Goal: Information Seeking & Learning: Learn about a topic

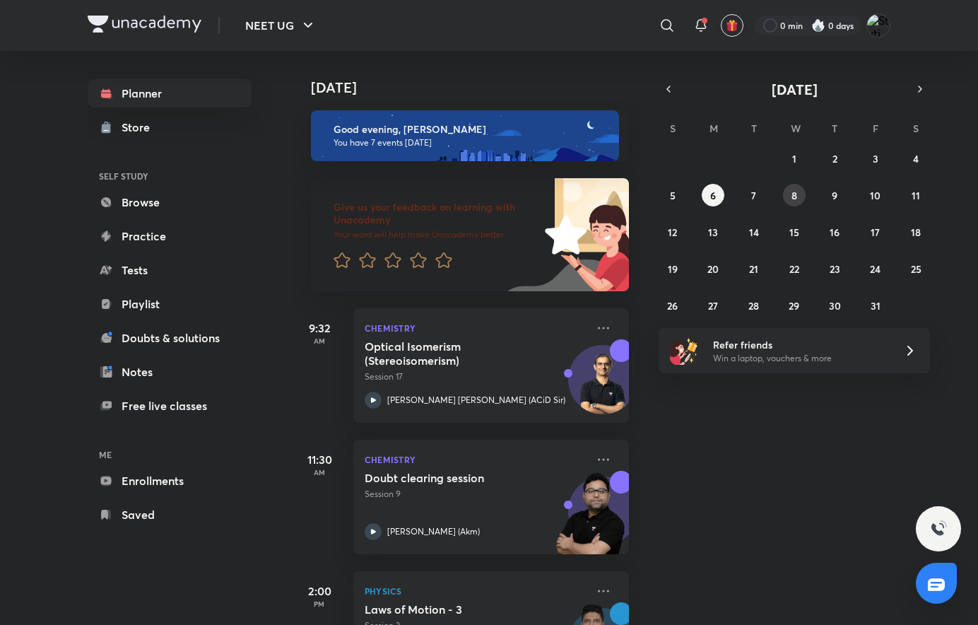
click at [787, 199] on button "8" at bounding box center [794, 195] width 23 height 23
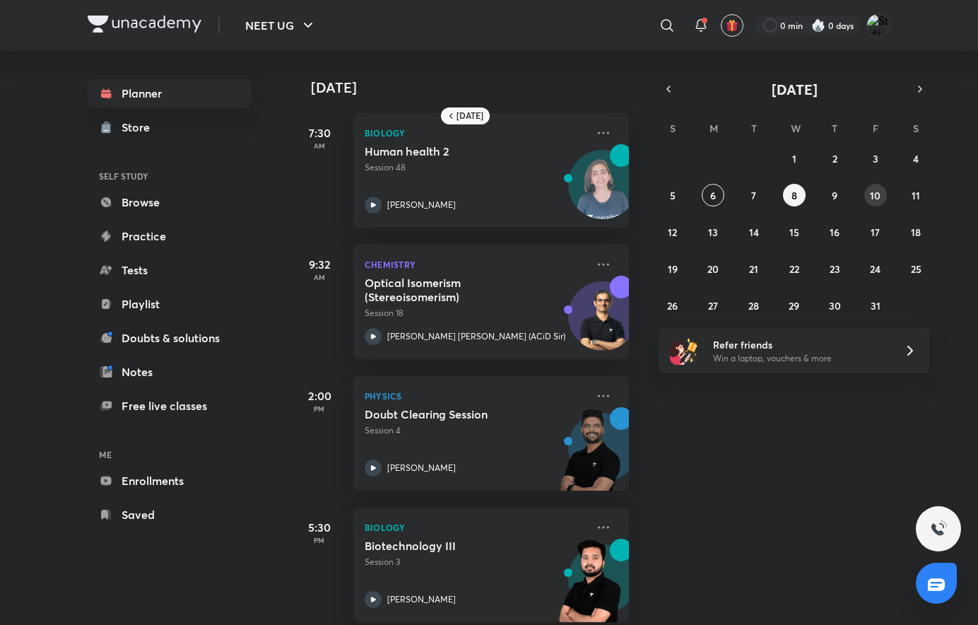
click at [869, 196] on button "10" at bounding box center [875, 195] width 23 height 23
click at [681, 233] on button "12" at bounding box center [673, 232] width 23 height 23
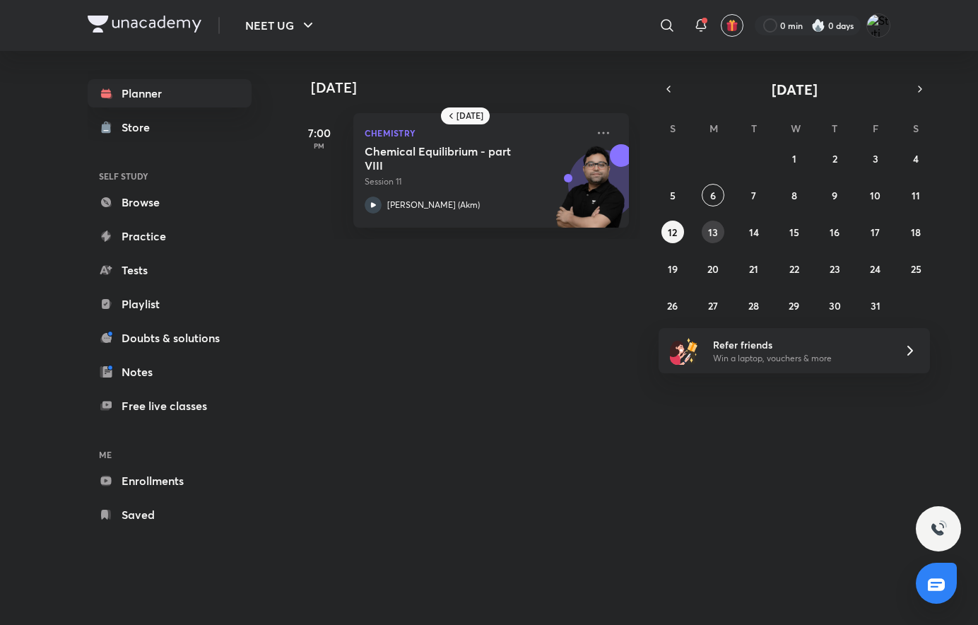
click at [716, 241] on button "13" at bounding box center [713, 232] width 23 height 23
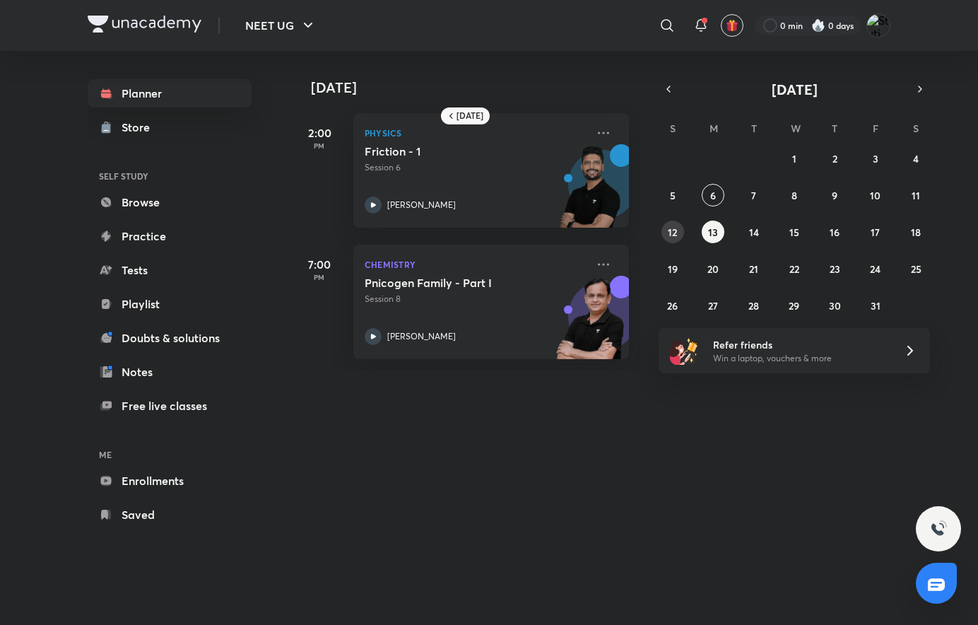
click at [683, 234] on button "12" at bounding box center [673, 232] width 23 height 23
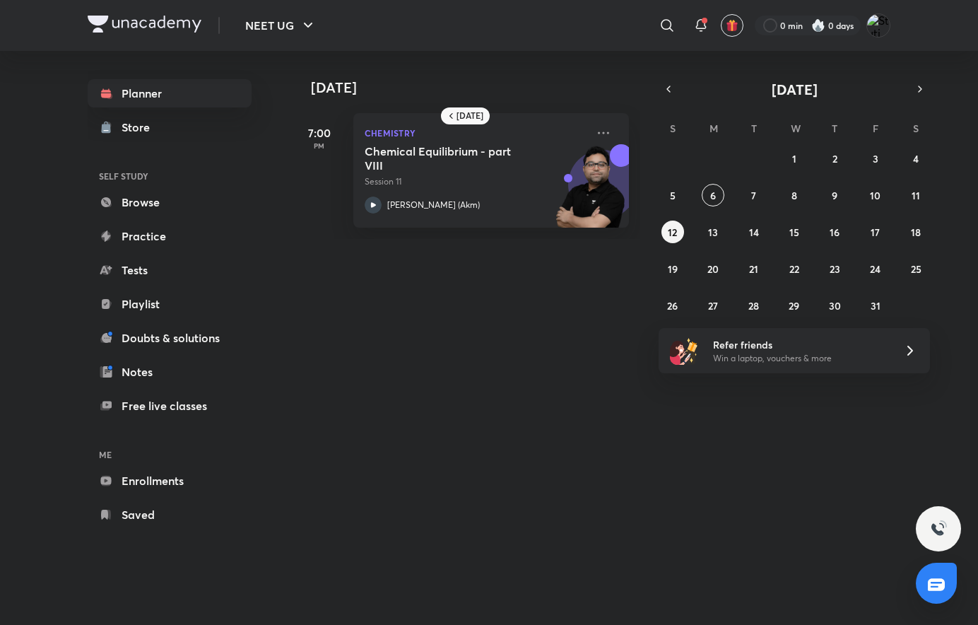
click at [766, 237] on div "28 29 30 1 2 3 4 5 6 7 8 9 10 11 12 13 14 15 16 17 18 19 20 21 22 23 24 25 26 2…" at bounding box center [794, 232] width 271 height 170
click at [868, 195] on button "10" at bounding box center [875, 195] width 23 height 23
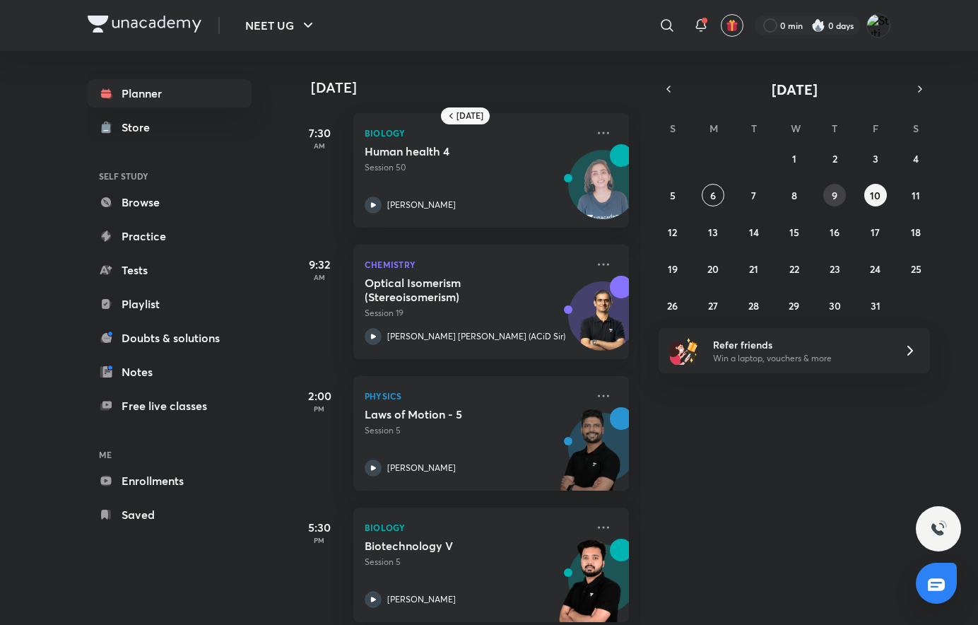
click at [837, 201] on abbr "9" at bounding box center [835, 195] width 6 height 13
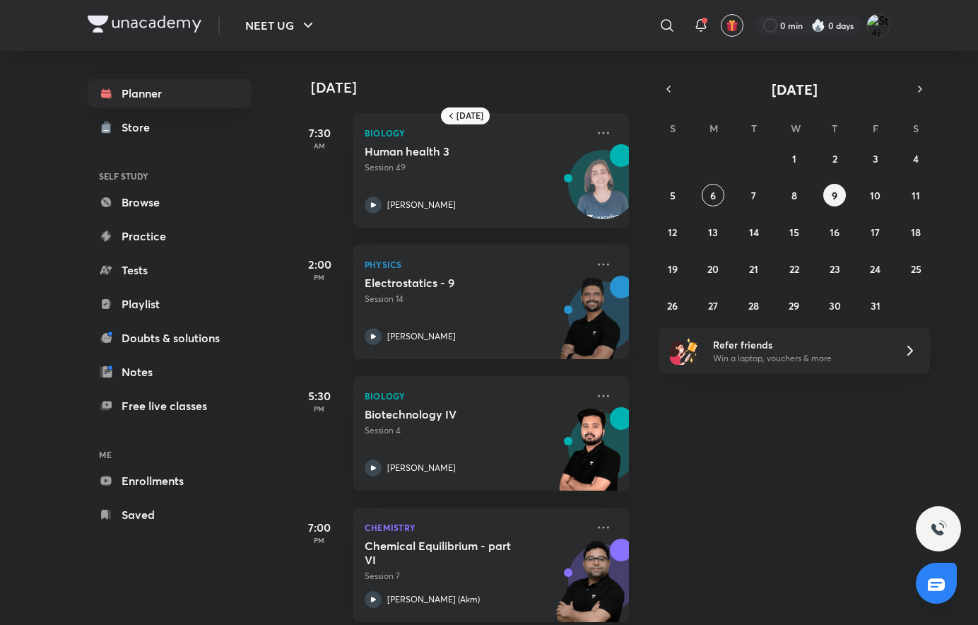
click at [595, 270] on icon at bounding box center [603, 264] width 17 height 17
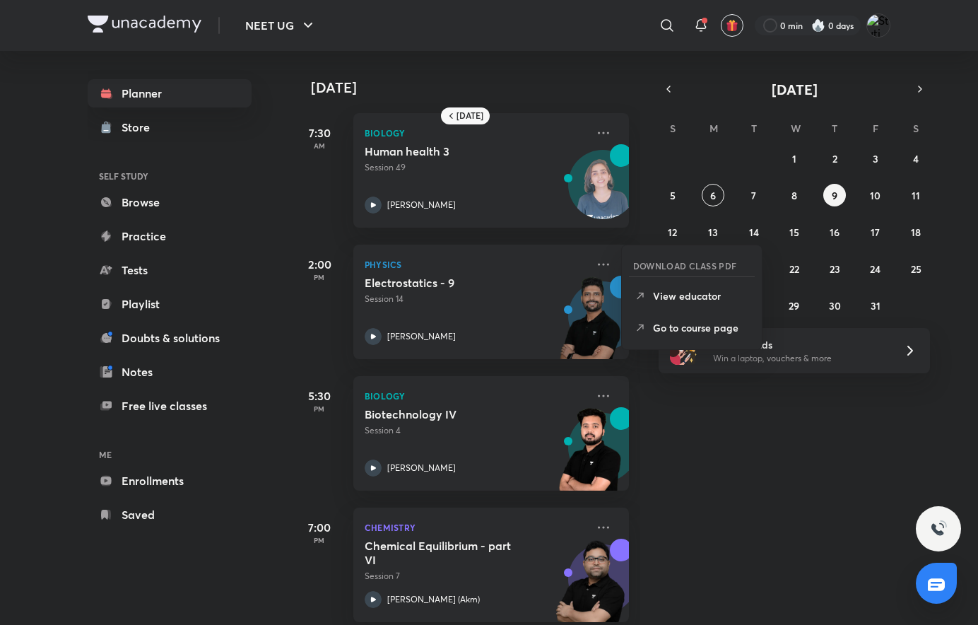
click at [687, 331] on p "Go to course page" at bounding box center [702, 327] width 98 height 15
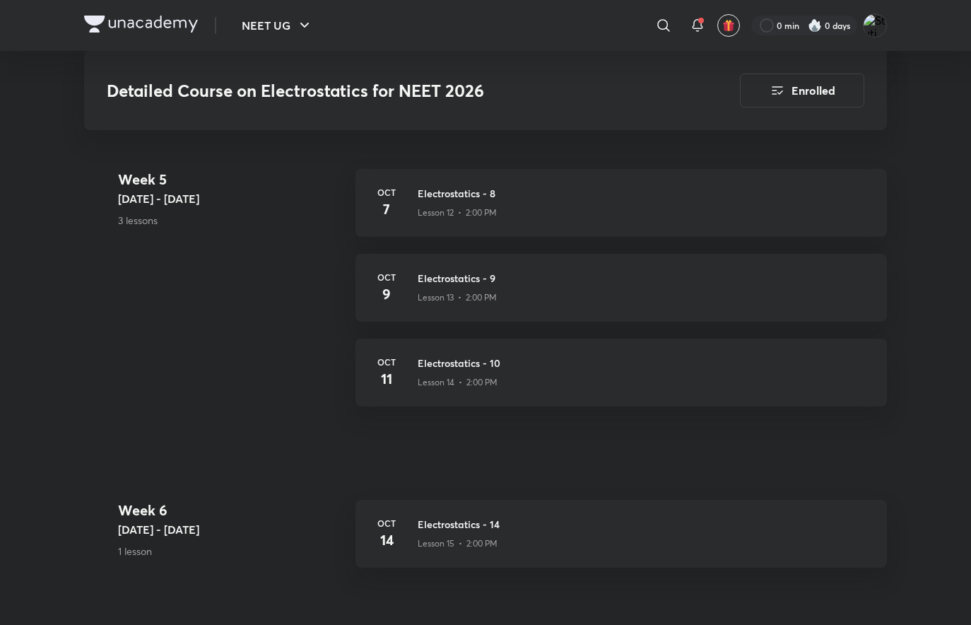
scroll to position [2201, 0]
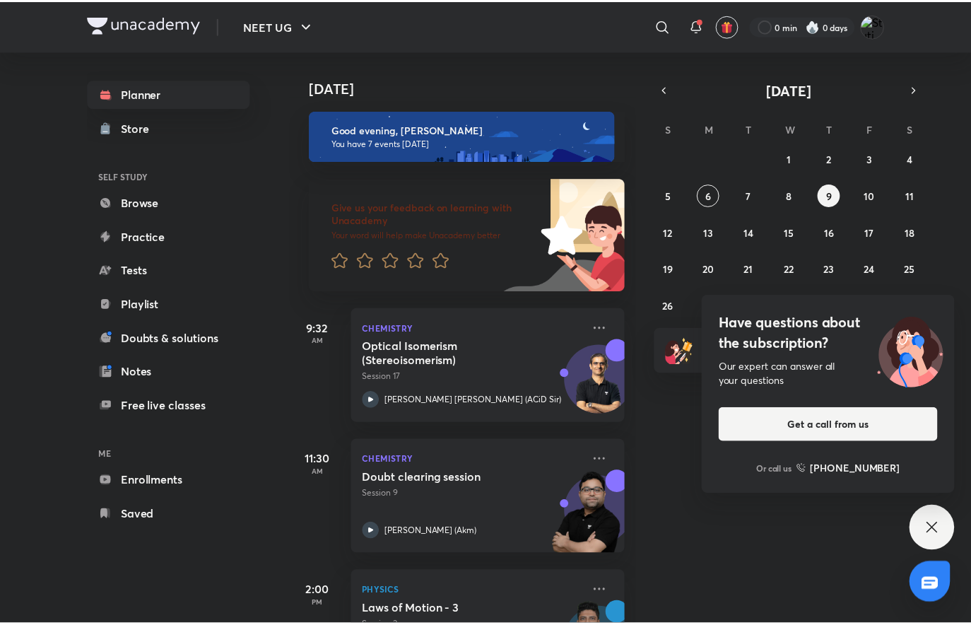
scroll to position [424, 0]
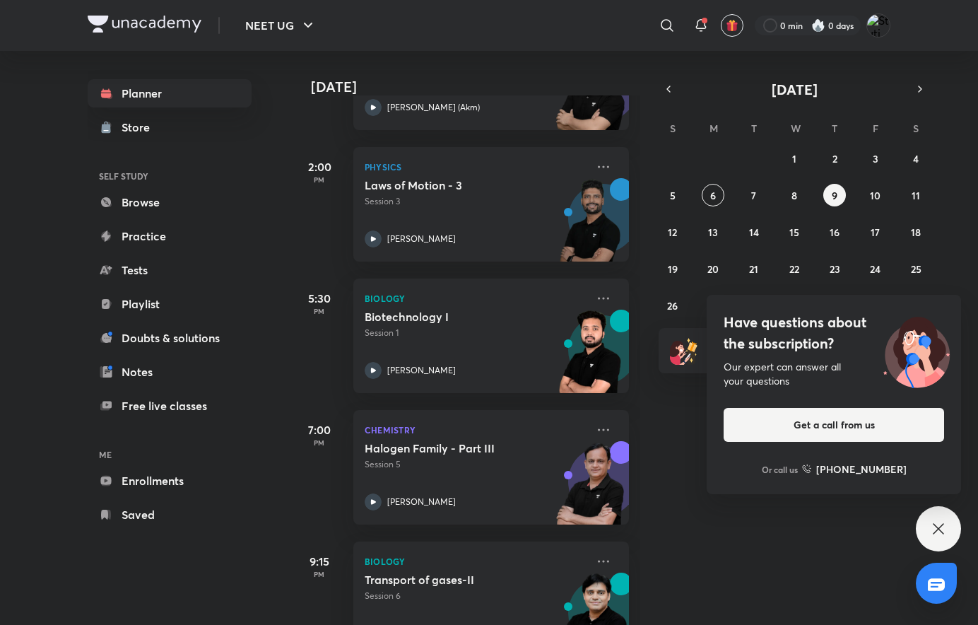
click at [596, 170] on icon at bounding box center [603, 166] width 17 height 17
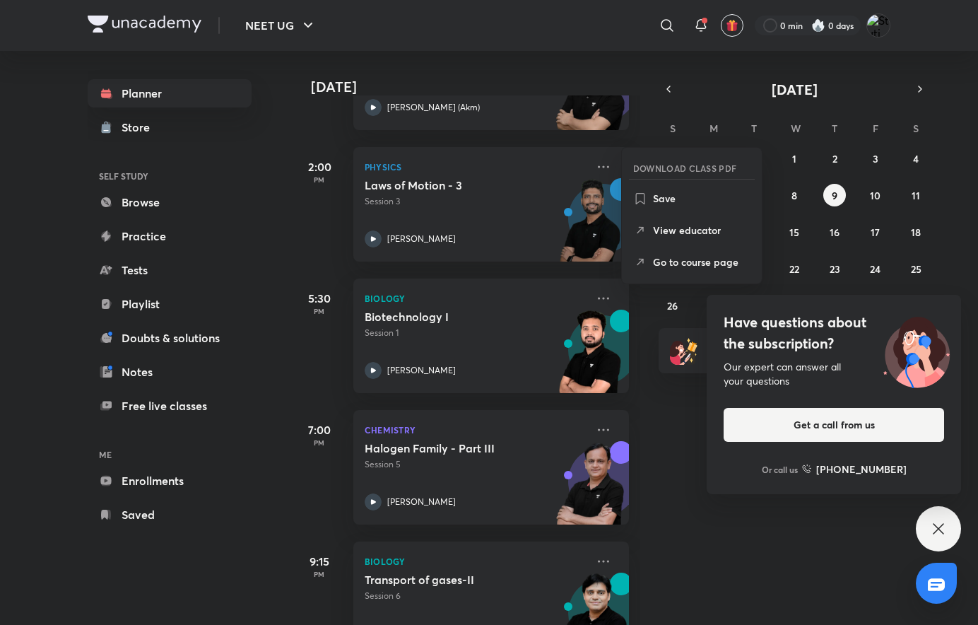
click at [698, 237] on li "View educator" at bounding box center [692, 230] width 140 height 32
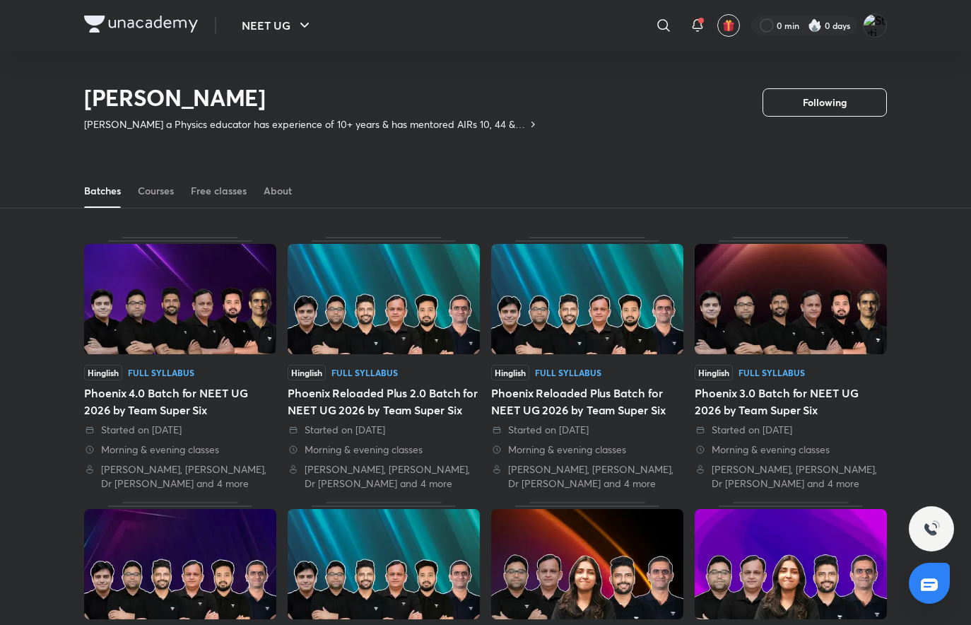
scroll to position [62, 0]
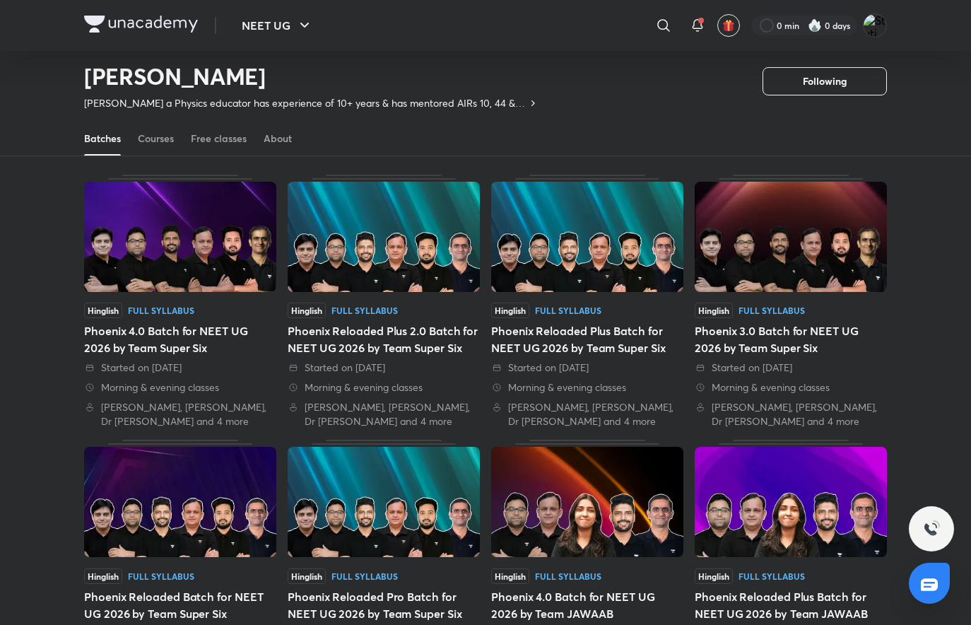
click at [159, 131] on div "Courses" at bounding box center [156, 138] width 36 height 14
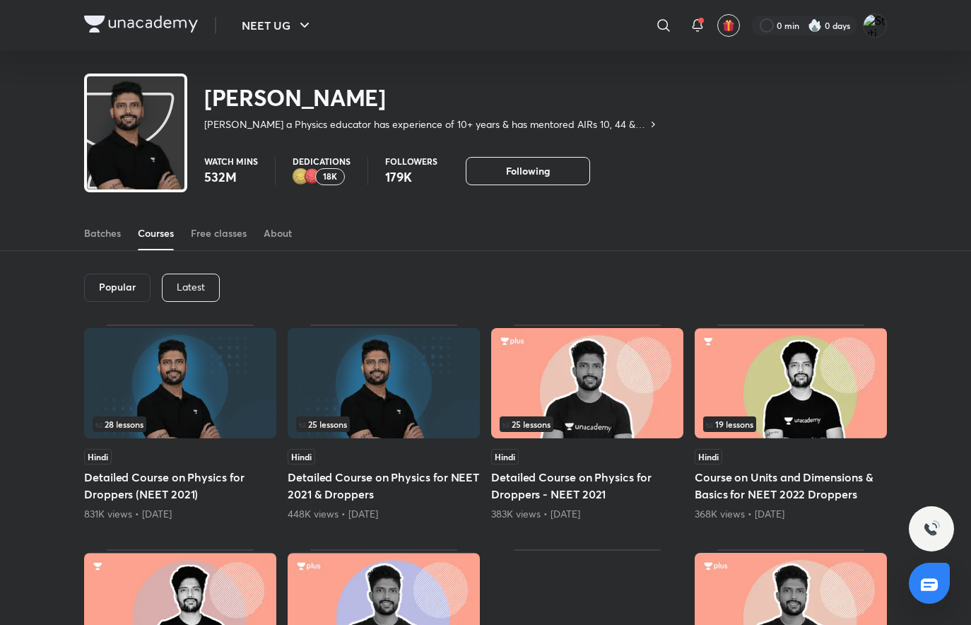
click at [200, 279] on div "Latest" at bounding box center [191, 288] width 58 height 28
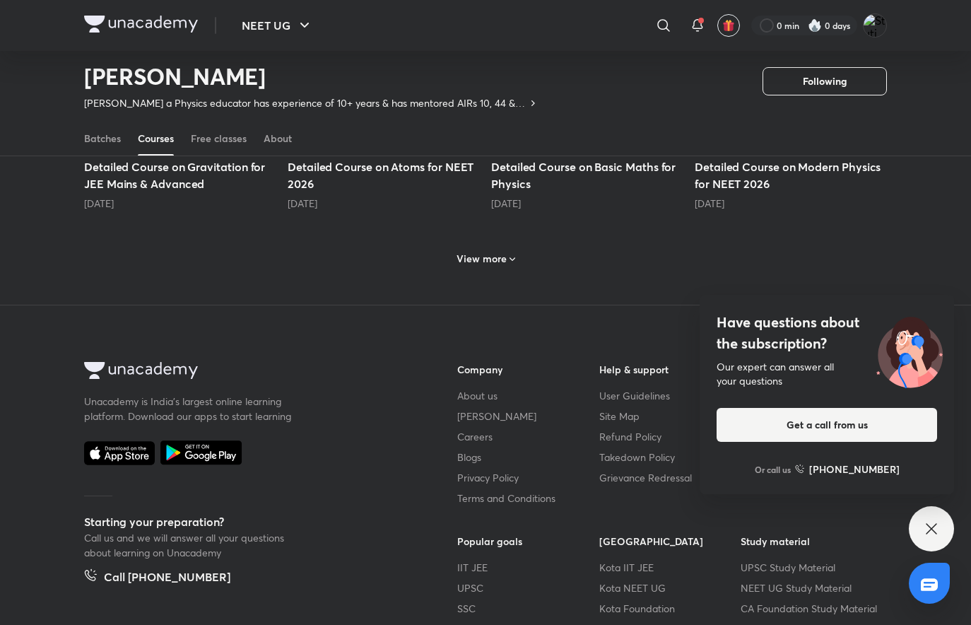
scroll to position [766, 0]
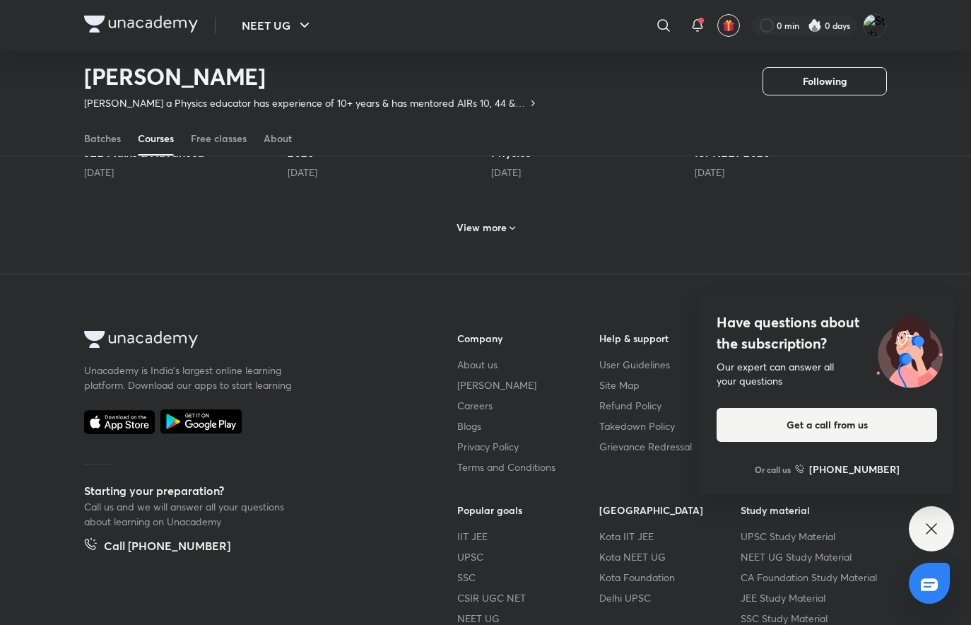
click at [511, 216] on div "View more" at bounding box center [486, 227] width 70 height 23
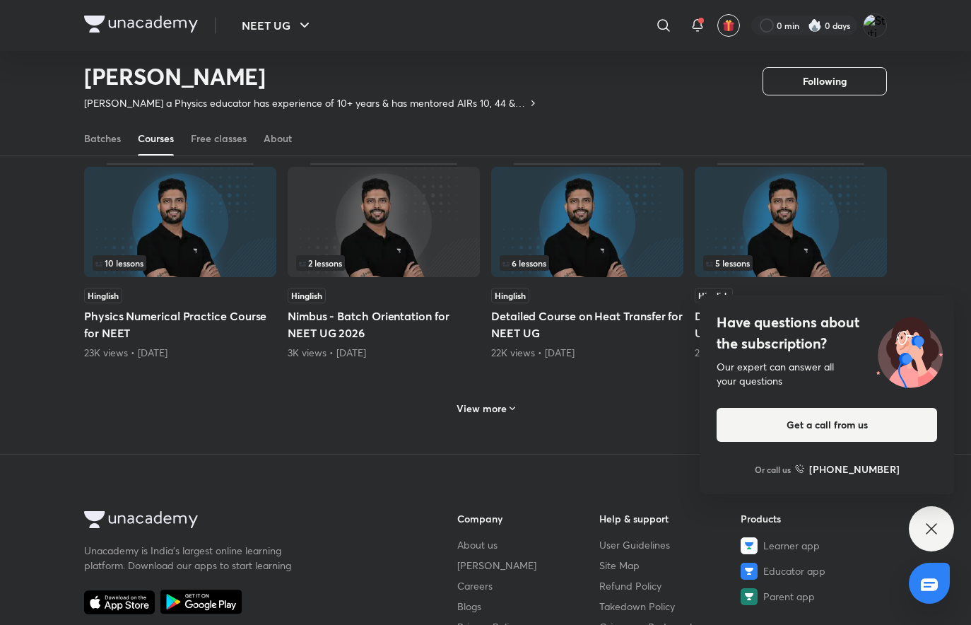
scroll to position [1049, 0]
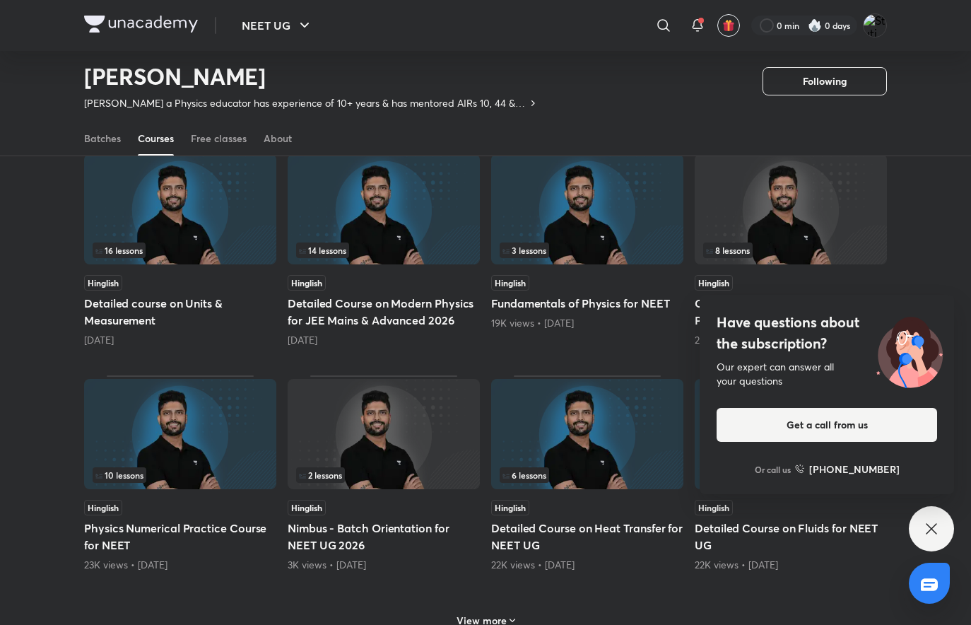
click at [833, 345] on h4 "Have questions about the subscription?" at bounding box center [827, 333] width 221 height 42
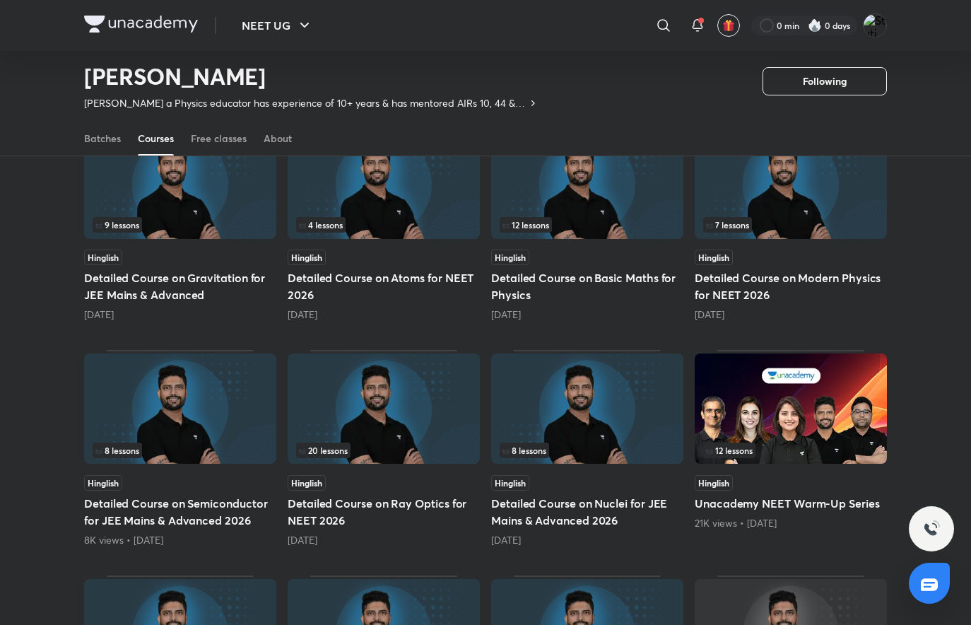
scroll to position [626, 0]
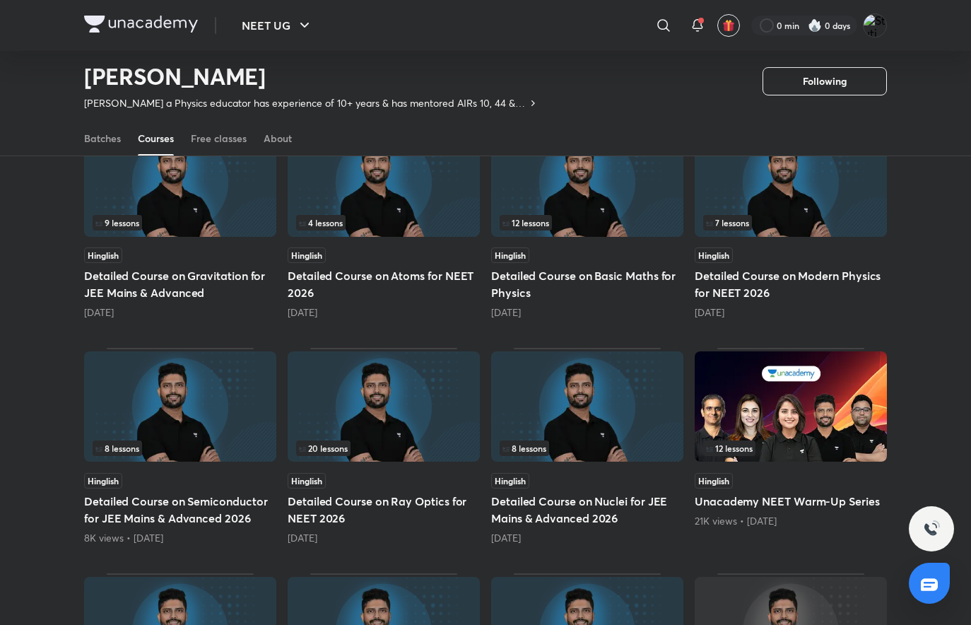
click at [594, 215] on div "12 lessons" at bounding box center [587, 223] width 175 height 16
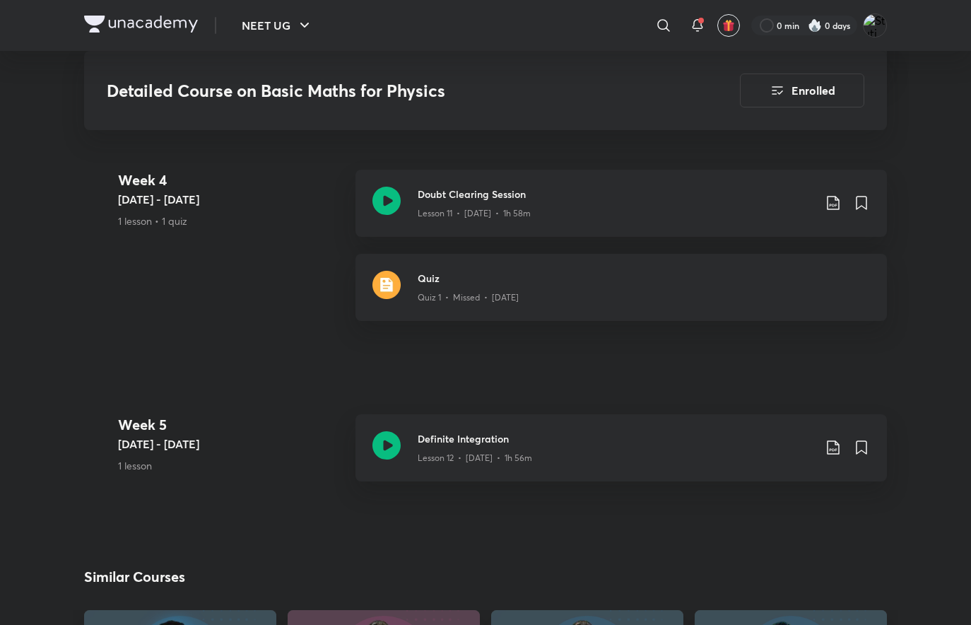
scroll to position [1908, 0]
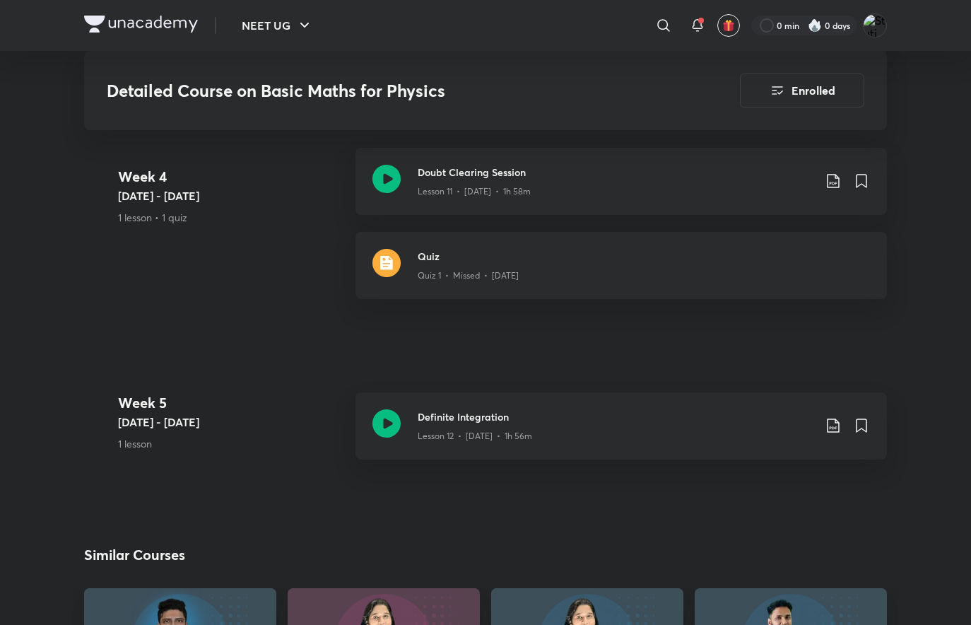
click at [831, 172] on icon at bounding box center [833, 180] width 17 height 17
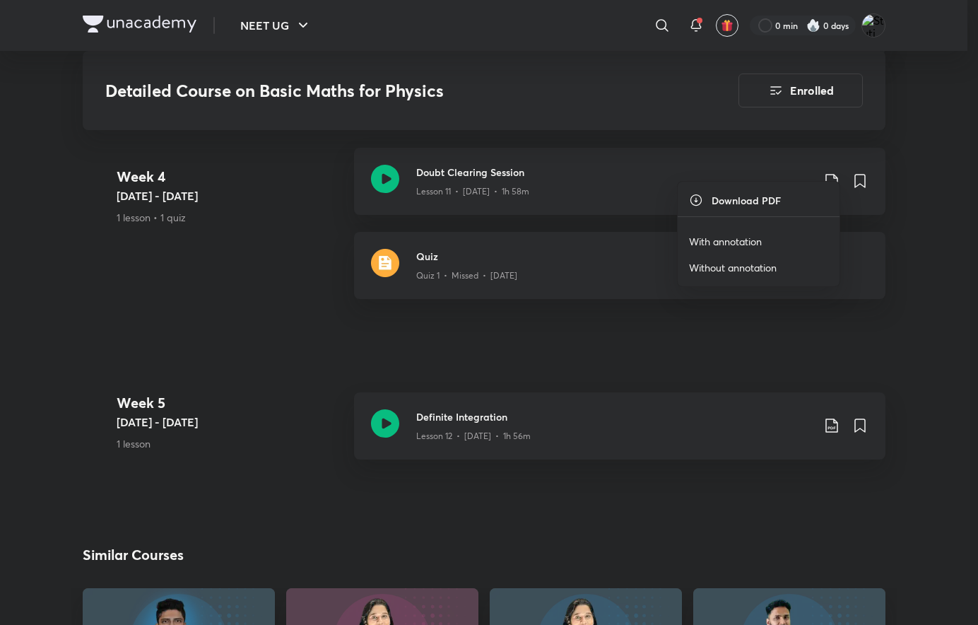
click at [764, 238] on li "With annotation" at bounding box center [759, 241] width 162 height 26
click at [710, 245] on p "With annotation" at bounding box center [725, 241] width 73 height 15
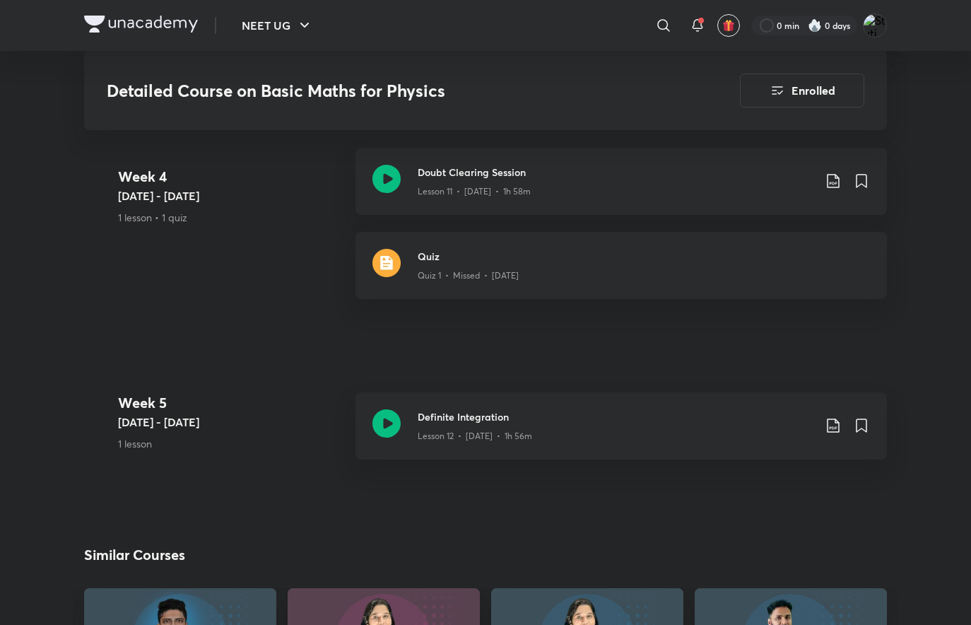
click at [503, 165] on h3 "Doubt Clearing Session" at bounding box center [616, 172] width 396 height 15
